Goal: Contribute content: Add original content to the website for others to see

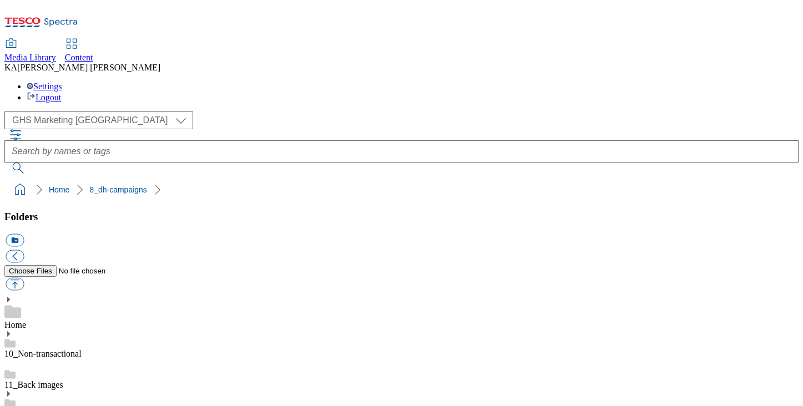
scroll to position [153, 0]
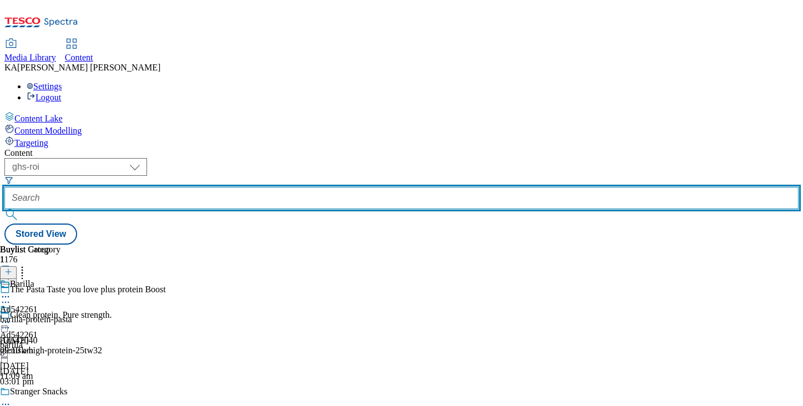
click at [281, 187] on input "text" at bounding box center [401, 198] width 794 height 22
paste input "pepsico-kurkure-diwali-25tw33"
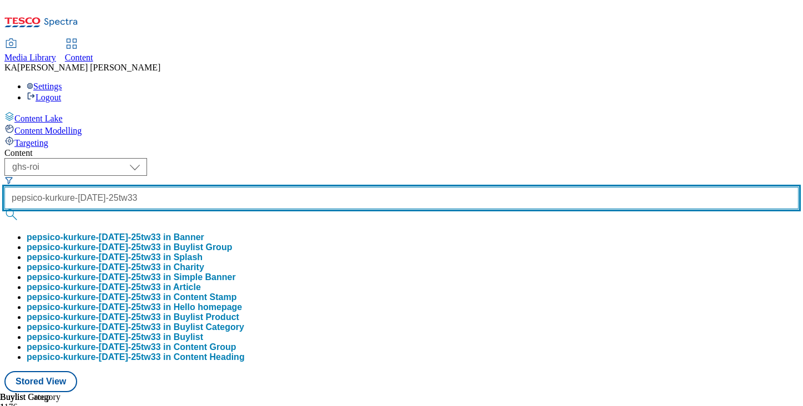
type input "pepsico-kurkure-diwali-25tw33"
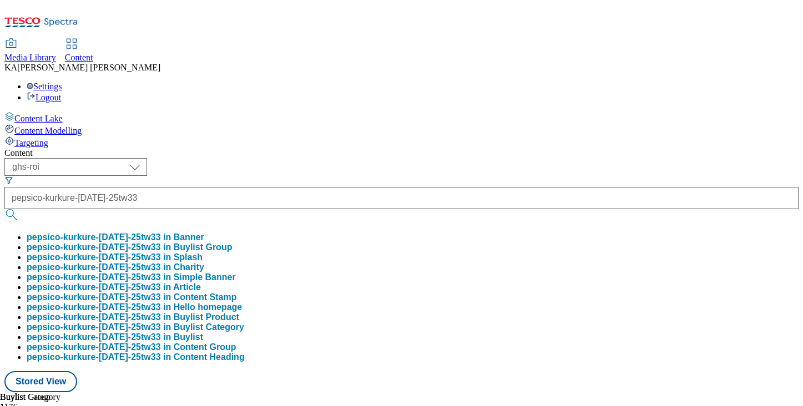
scroll to position [0, 0]
click at [232, 242] on button "pepsico-kurkure-diwali-25tw33 in Buylist Group" at bounding box center [129, 247] width 205 height 10
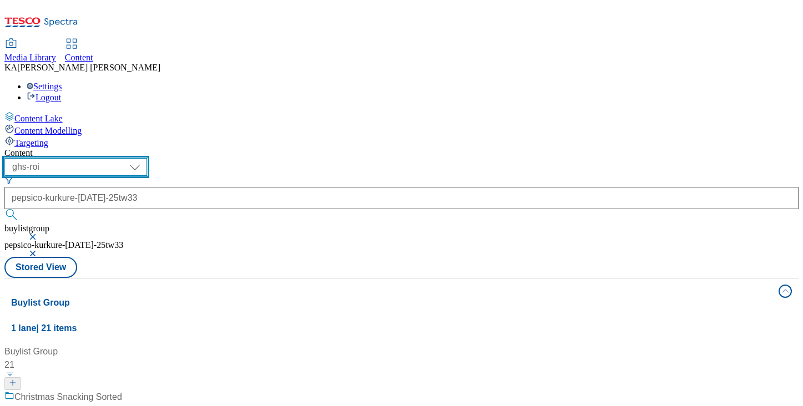
click at [147, 158] on select "ghs-roi ghs-uk" at bounding box center [75, 167] width 143 height 18
select select "ghs-uk"
click at [144, 158] on select "ghs-roi ghs-uk" at bounding box center [75, 167] width 143 height 18
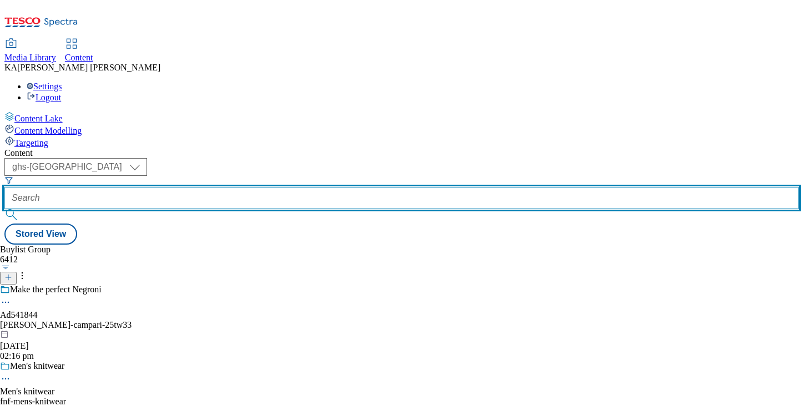
click at [276, 187] on input "text" at bounding box center [401, 198] width 794 height 22
paste input "pepsico-kurkure-diwali-25tw33"
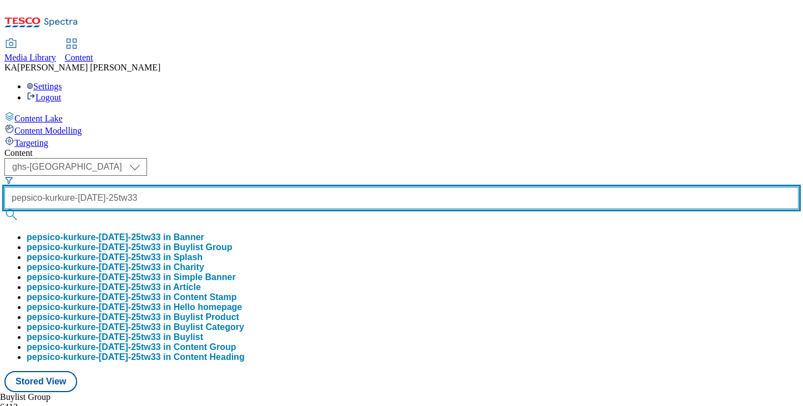
type input "pepsico-kurkure-diwali-25tw33"
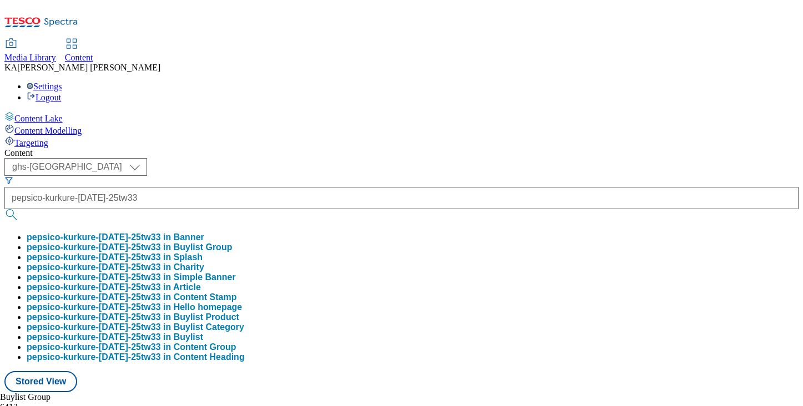
scroll to position [0, 0]
click at [232, 242] on button "pepsico-kurkure-diwali-25tw33 in Buylist Group" at bounding box center [129, 247] width 205 height 10
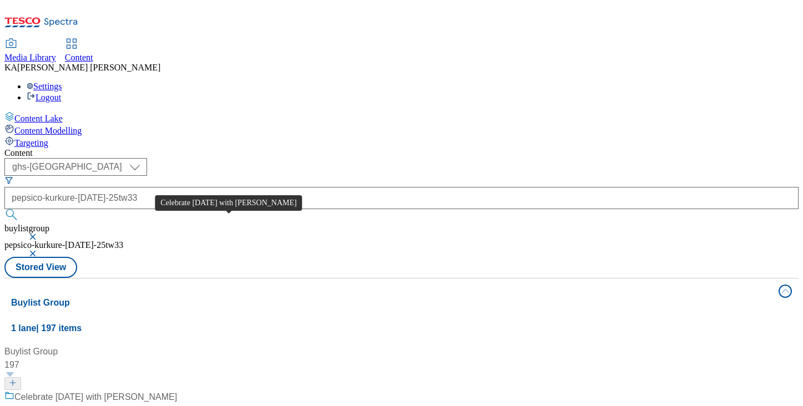
click at [177, 390] on div "Celebrate Diwali with Kurkure" at bounding box center [95, 396] width 163 height 13
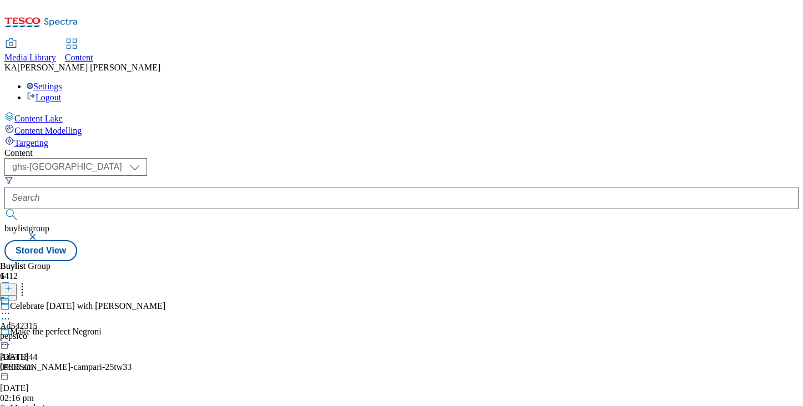
click at [11, 308] on icon at bounding box center [5, 313] width 11 height 11
click at [52, 330] on button "Edit" at bounding box center [36, 336] width 29 height 13
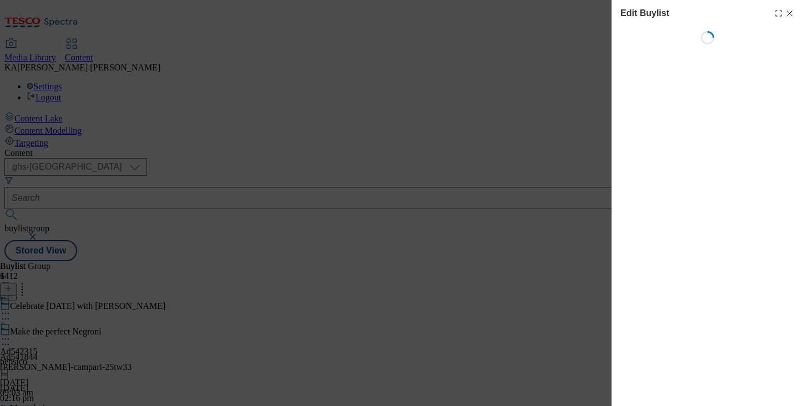
select select "tactical"
select select "supplier funded short term 1-3 weeks"
select select "dunnhumby"
select select "Banner"
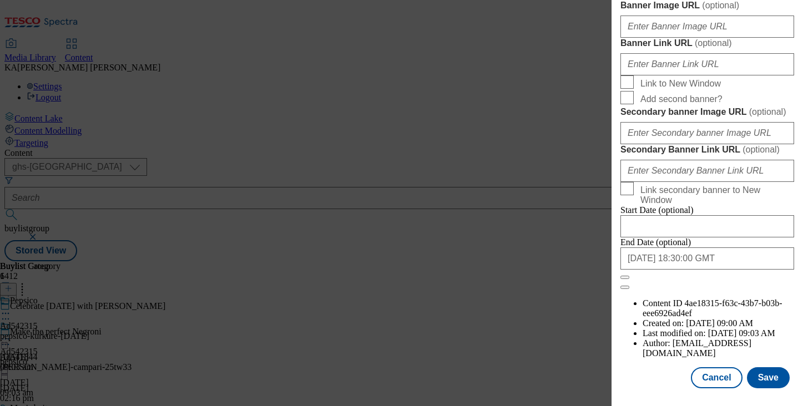
scroll to position [972, 0]
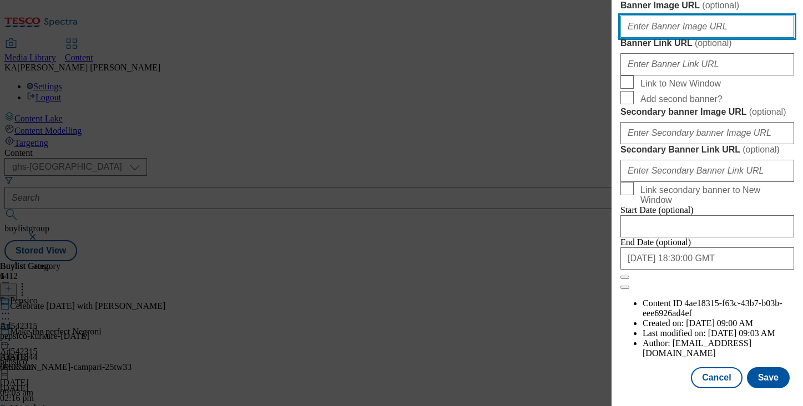
click at [653, 38] on input "Banner Image URL ( optional )" at bounding box center [707, 27] width 174 height 22
paste input "https://digitalcontent.api.tesco.com/v2/media/ghs-mktg/2ebfdc5f-f96a-4df4-8691-…"
type input "https://digitalcontent.api.tesco.com/v2/media/ghs-mktg/2ebfdc5f-f96a-4df4-8691-…"
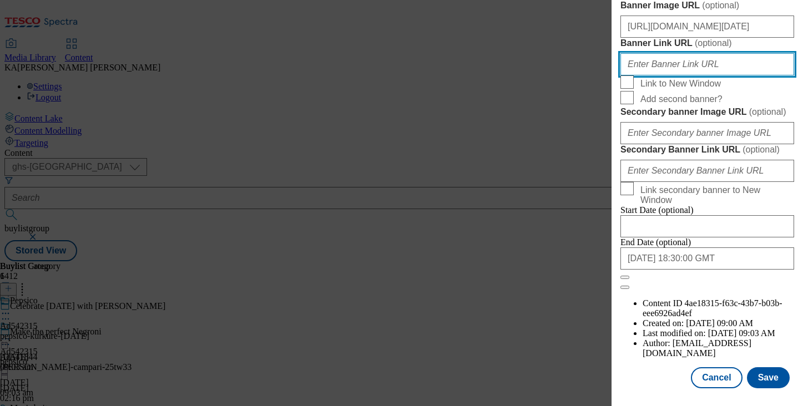
click at [650, 75] on input "Banner Link URL ( optional )" at bounding box center [707, 64] width 174 height 22
paste input "https://www.tesco.com/groceries/en-GB/buylists/diwali/top-picks?icid=diwali_sea…"
type input "https://www.tesco.com/groceries/en-GB/buylists/diwali/top-picks?icid=diwali_sea…"
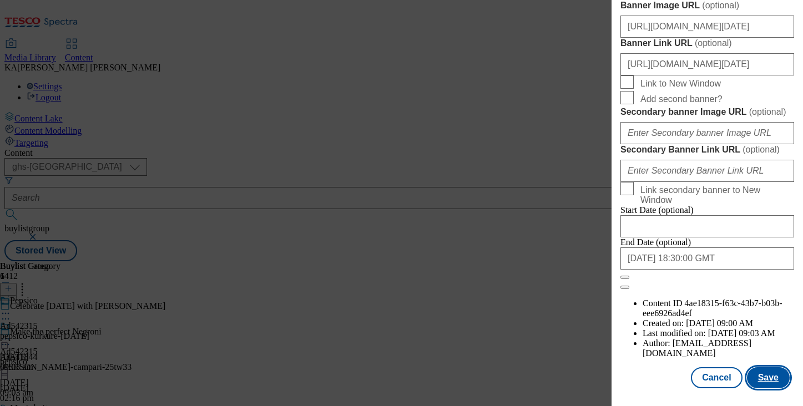
click at [762, 377] on button "Save" at bounding box center [768, 377] width 43 height 21
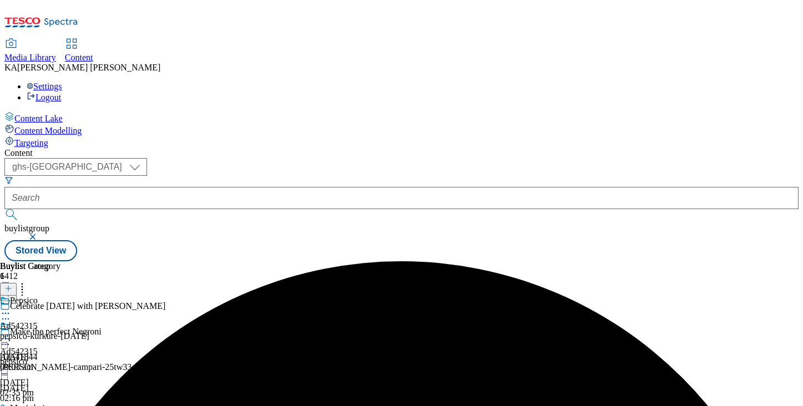
click at [11, 333] on icon at bounding box center [5, 338] width 11 height 11
click at [60, 405] on span "Preview" at bounding box center [47, 413] width 26 height 8
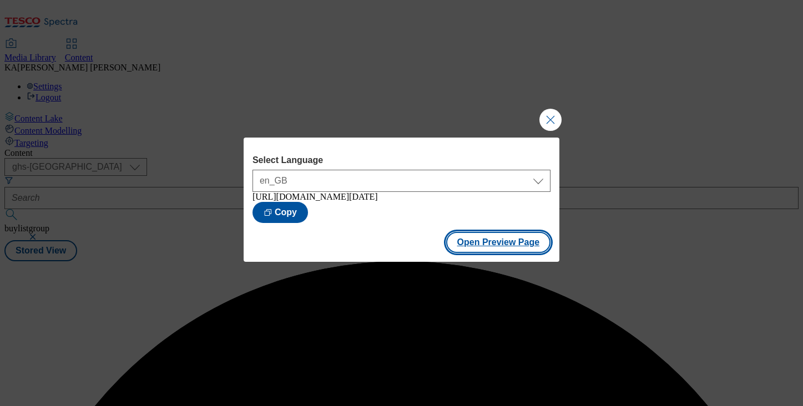
click at [460, 247] on button "Open Preview Page" at bounding box center [498, 242] width 105 height 21
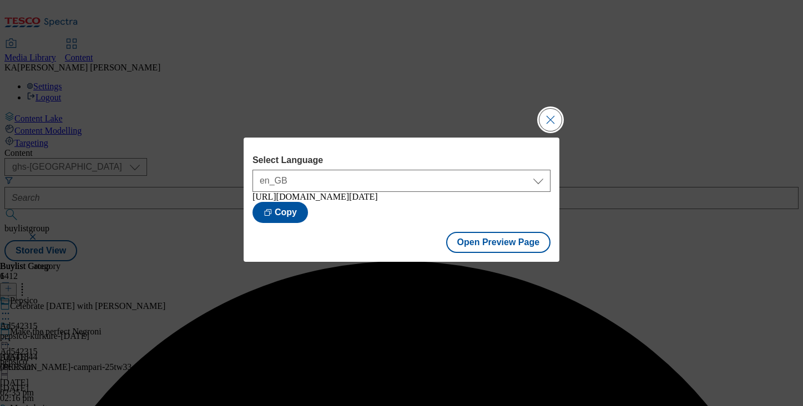
click at [544, 113] on button "Close Modal" at bounding box center [550, 120] width 22 height 22
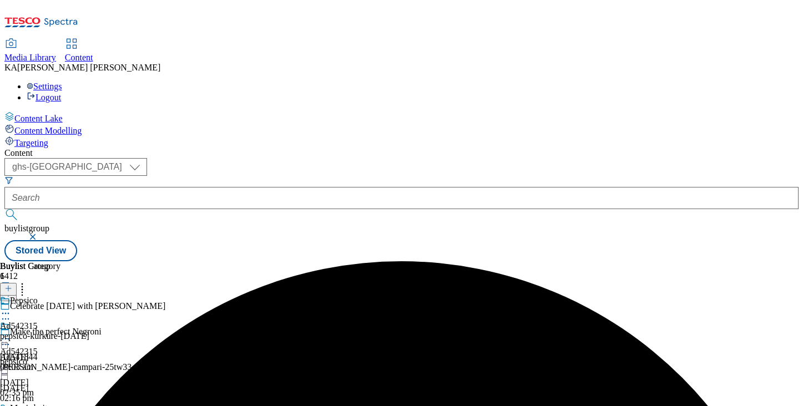
click at [11, 333] on icon at bounding box center [5, 338] width 11 height 11
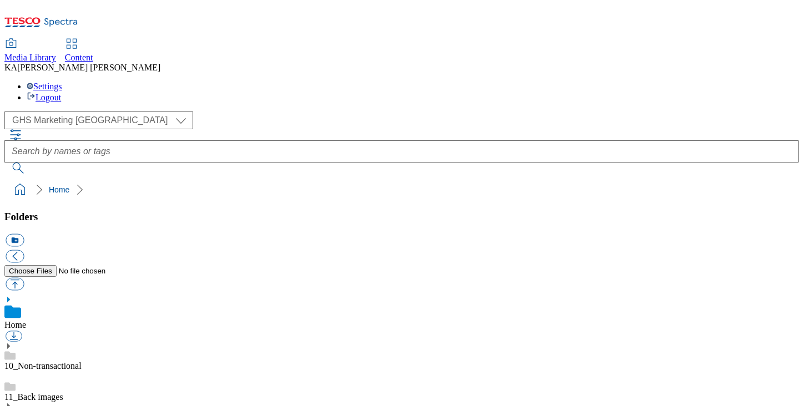
scroll to position [169, 0]
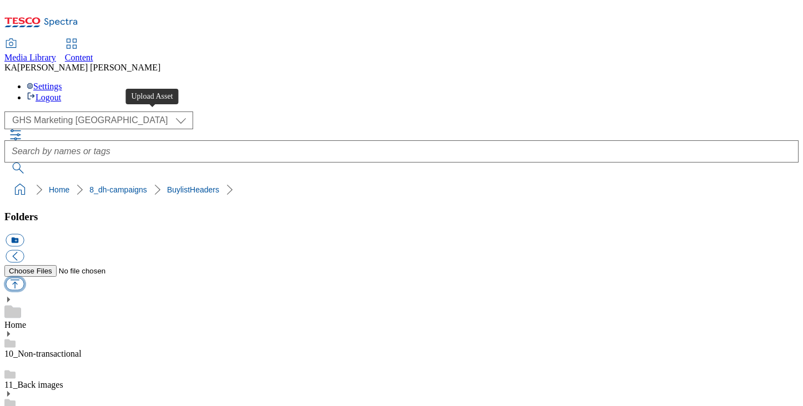
click at [24, 278] on button "button" at bounding box center [15, 284] width 18 height 13
type input "C:\fakepath\1759240728619-ad542315_[DATE]_LegoBrand_H_1184x333_V2.jpg"
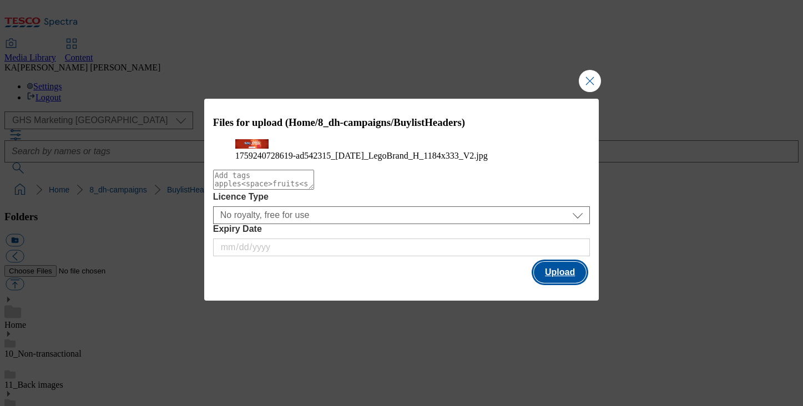
click at [559, 283] on button "Upload" at bounding box center [560, 272] width 52 height 21
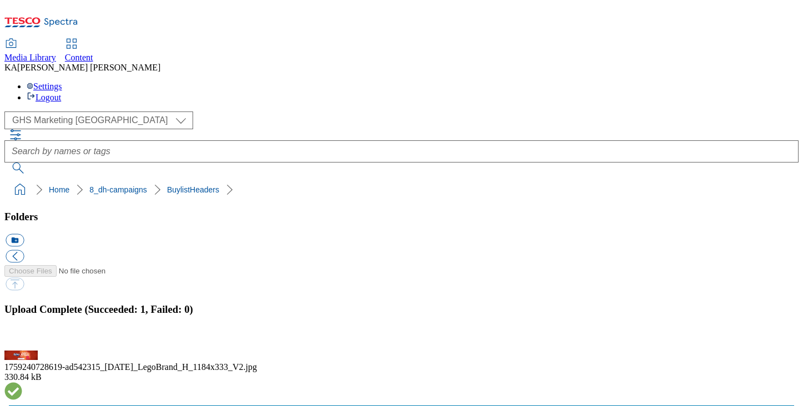
click at [22, 339] on button "button" at bounding box center [14, 344] width 17 height 11
